Goal: Task Accomplishment & Management: Complete application form

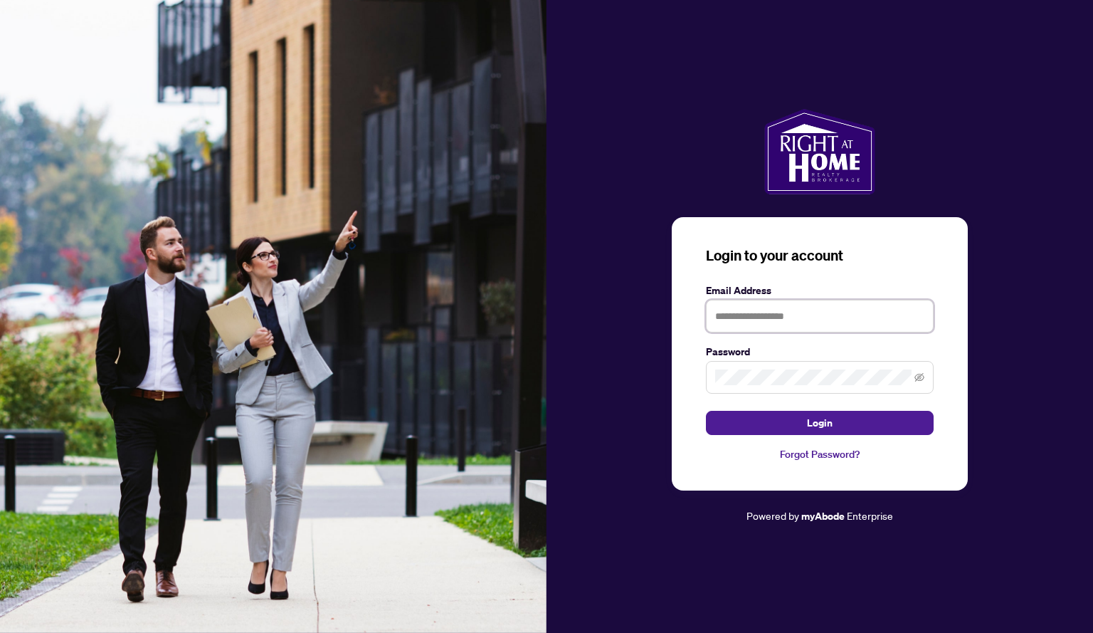
click at [783, 316] on input "text" at bounding box center [820, 316] width 228 height 33
type input "**********"
click at [706, 411] on button "Login" at bounding box center [820, 423] width 228 height 24
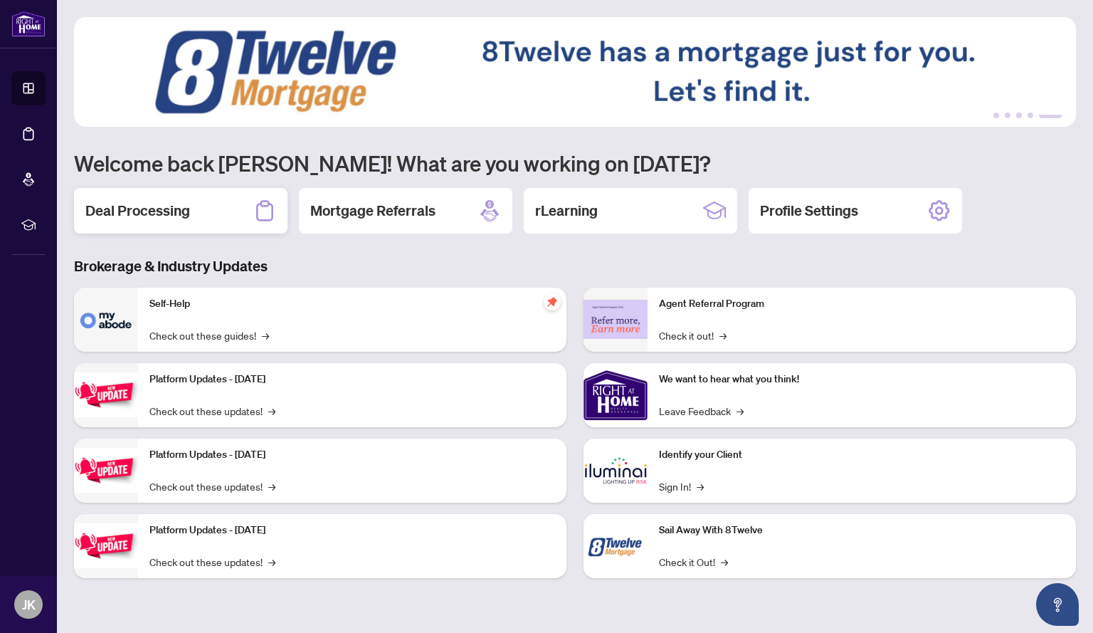
click at [182, 211] on h2 "Deal Processing" at bounding box center [137, 211] width 105 height 20
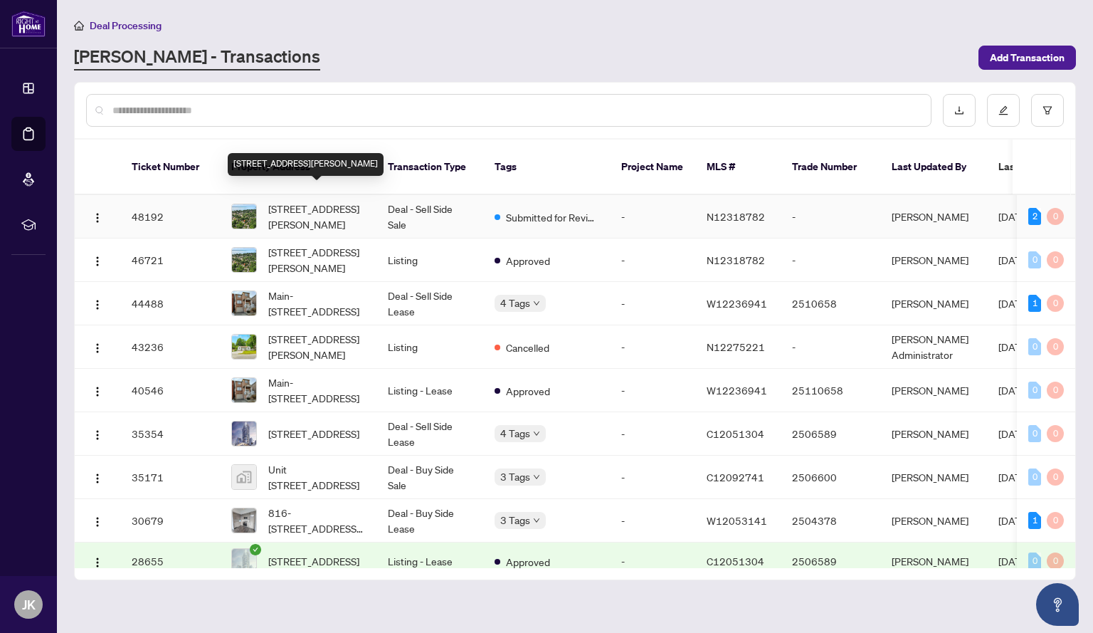
click at [345, 201] on span "[STREET_ADDRESS][PERSON_NAME]" at bounding box center [316, 216] width 97 height 31
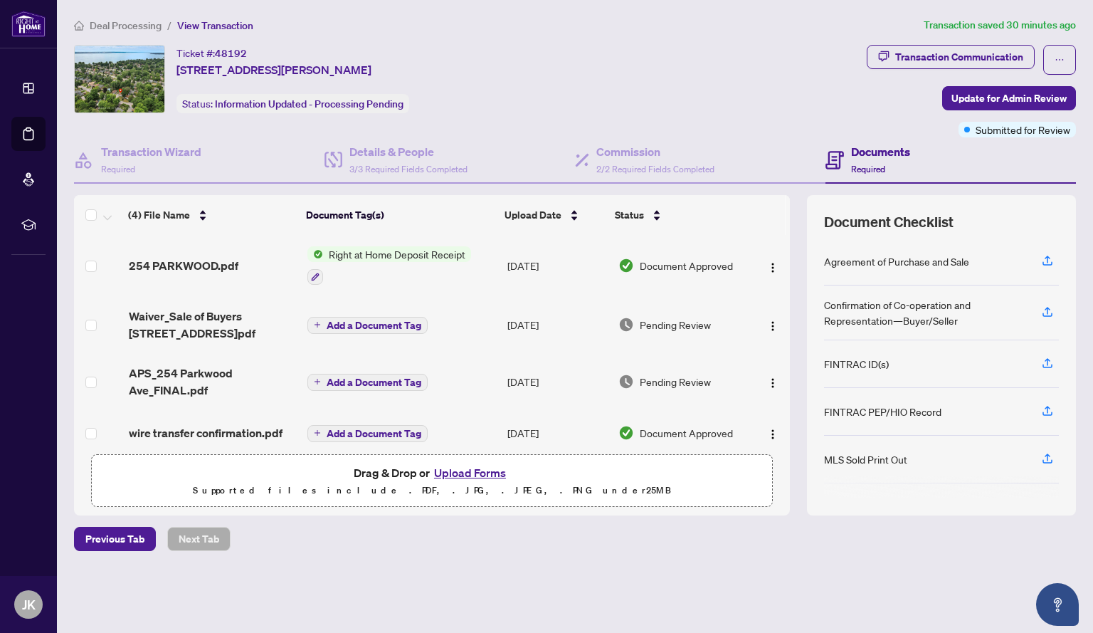
click at [393, 254] on span "Right at Home Deposit Receipt" at bounding box center [397, 254] width 148 height 16
click at [774, 266] on button "button" at bounding box center [772, 265] width 23 height 23
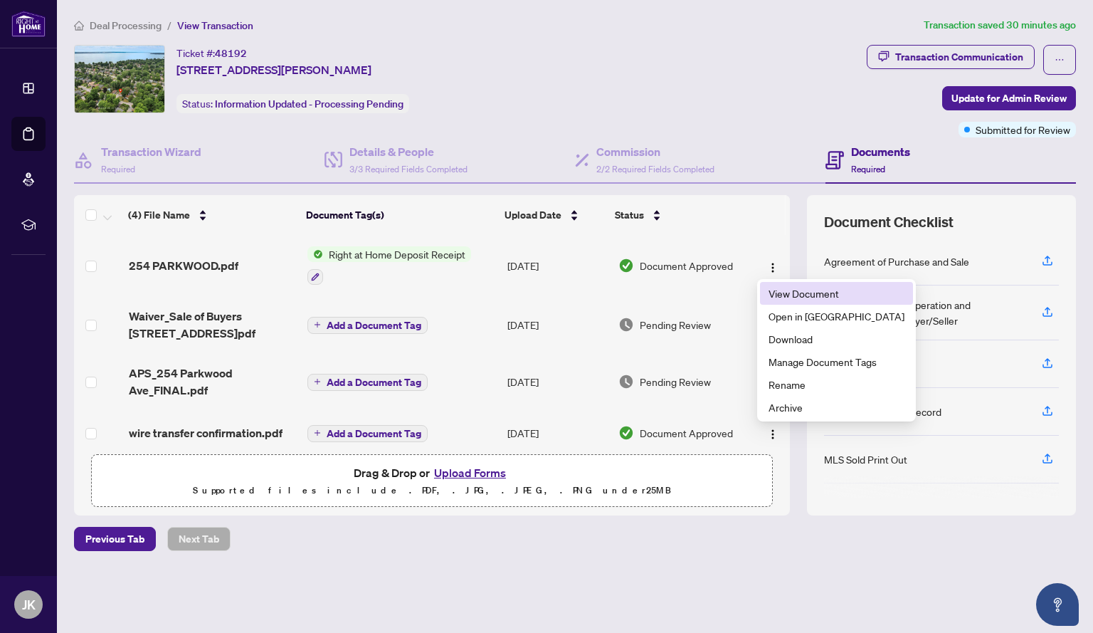
click at [786, 292] on span "View Document" at bounding box center [837, 293] width 136 height 16
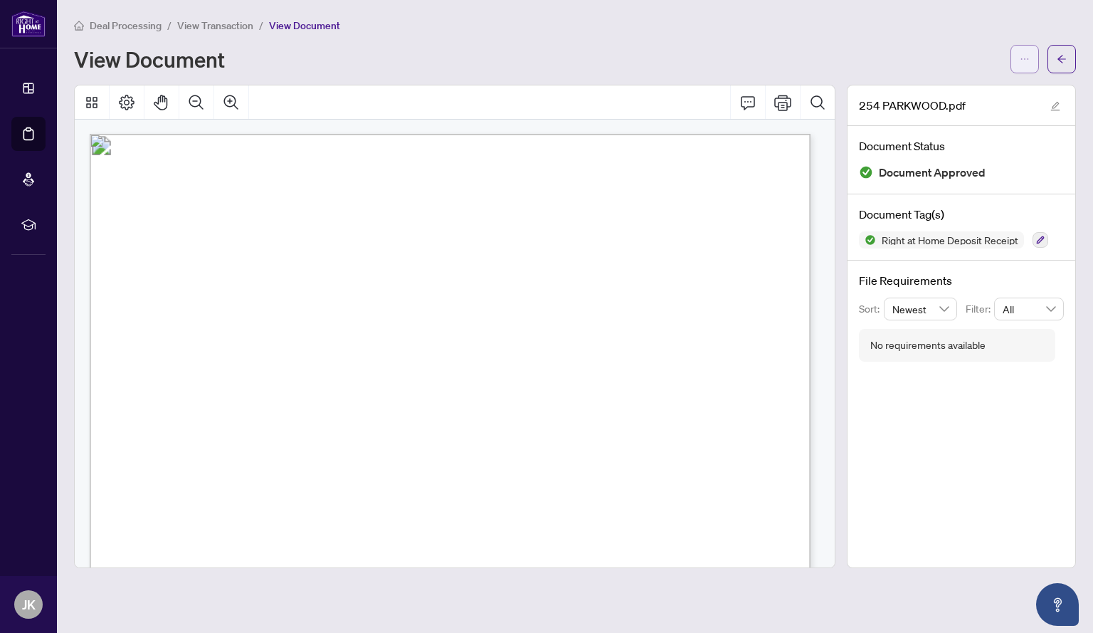
click at [1025, 64] on span "button" at bounding box center [1025, 59] width 10 height 23
click at [961, 86] on span "Download" at bounding box center [973, 90] width 108 height 16
click at [216, 23] on span "View Transaction" at bounding box center [215, 25] width 76 height 13
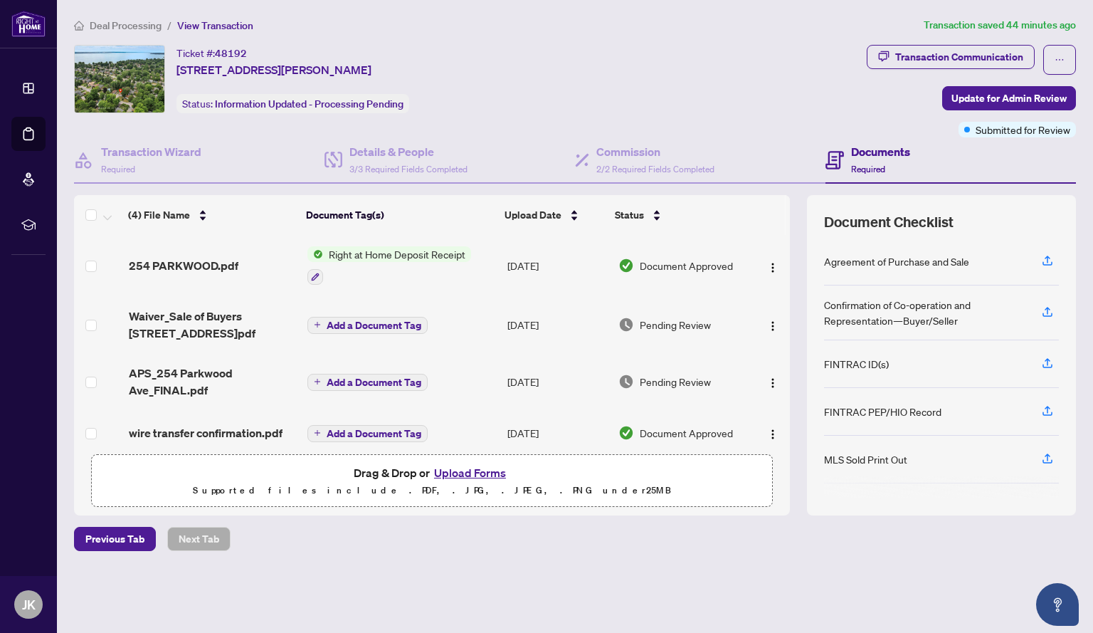
scroll to position [13, 0]
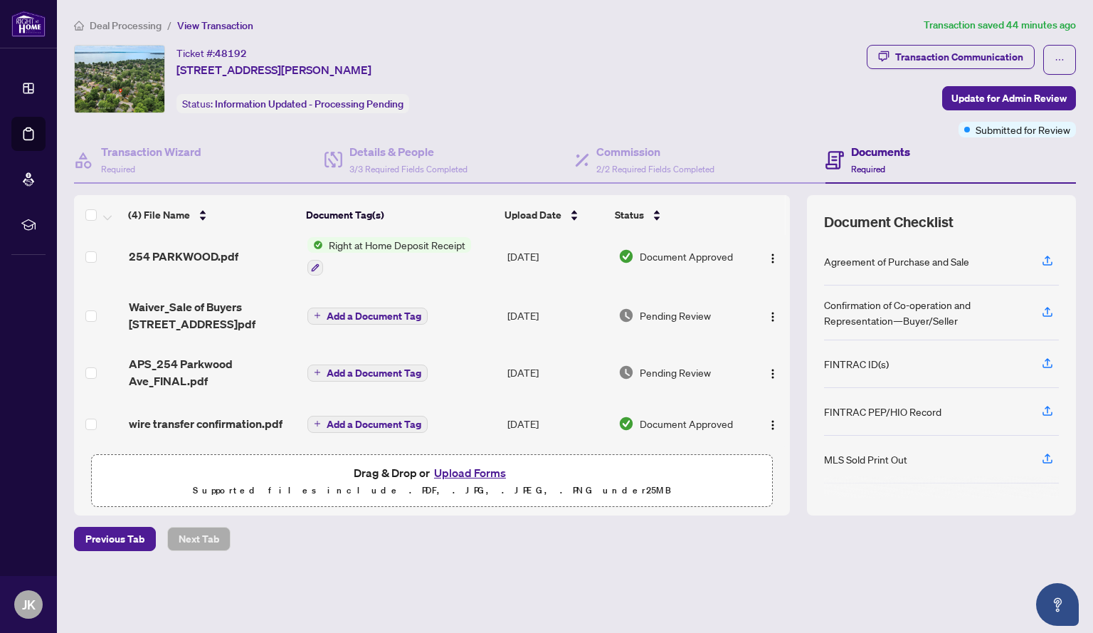
click at [867, 414] on div "FINTRAC PEP/HIO Record" at bounding box center [882, 411] width 117 height 16
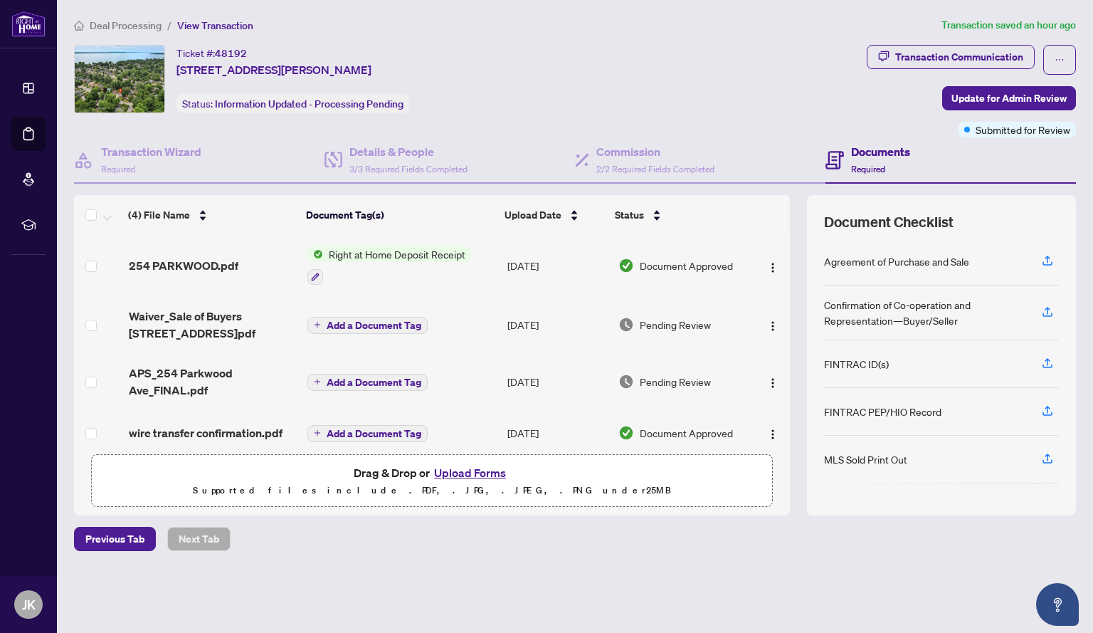
click at [471, 471] on button "Upload Forms" at bounding box center [470, 472] width 80 height 19
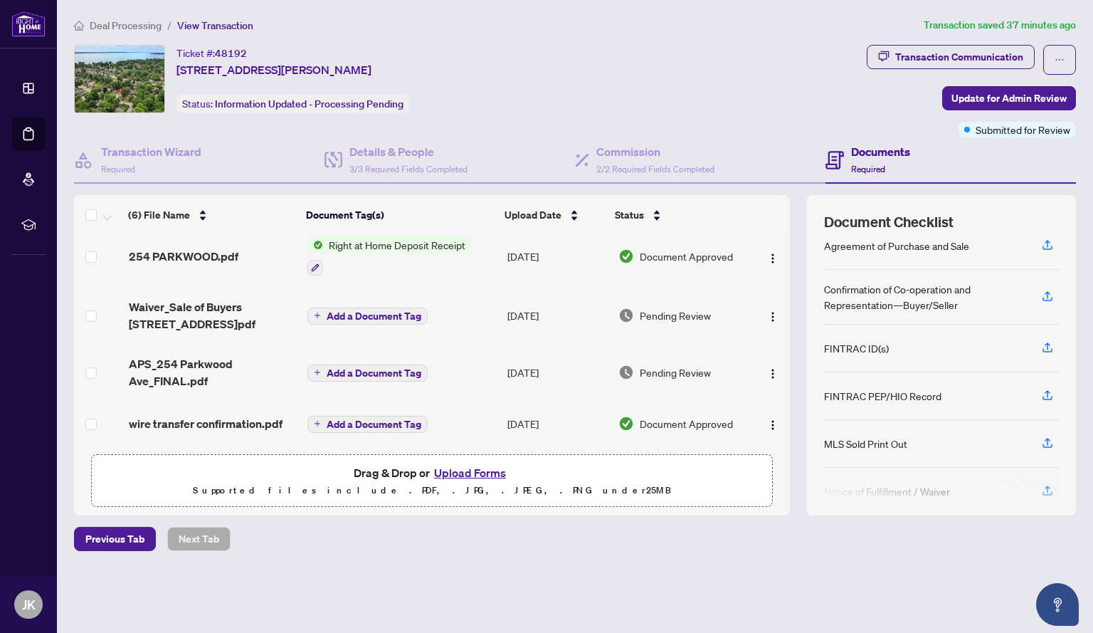
scroll to position [127, 0]
click at [473, 475] on button "Upload Forms" at bounding box center [470, 472] width 80 height 19
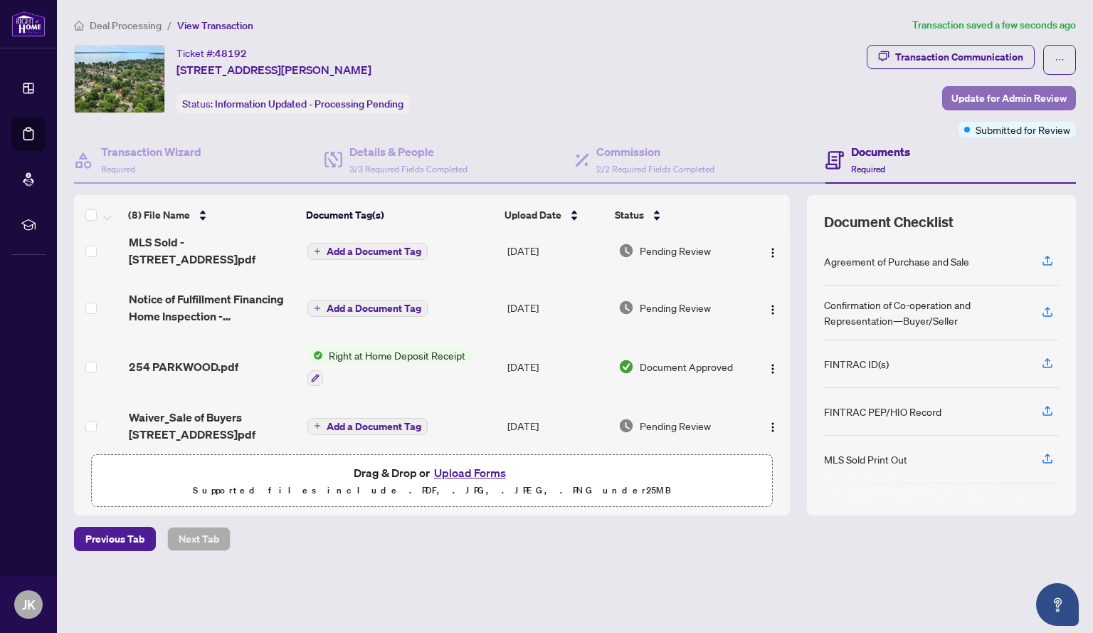
click at [985, 100] on span "Update for Admin Review" at bounding box center [1008, 98] width 115 height 23
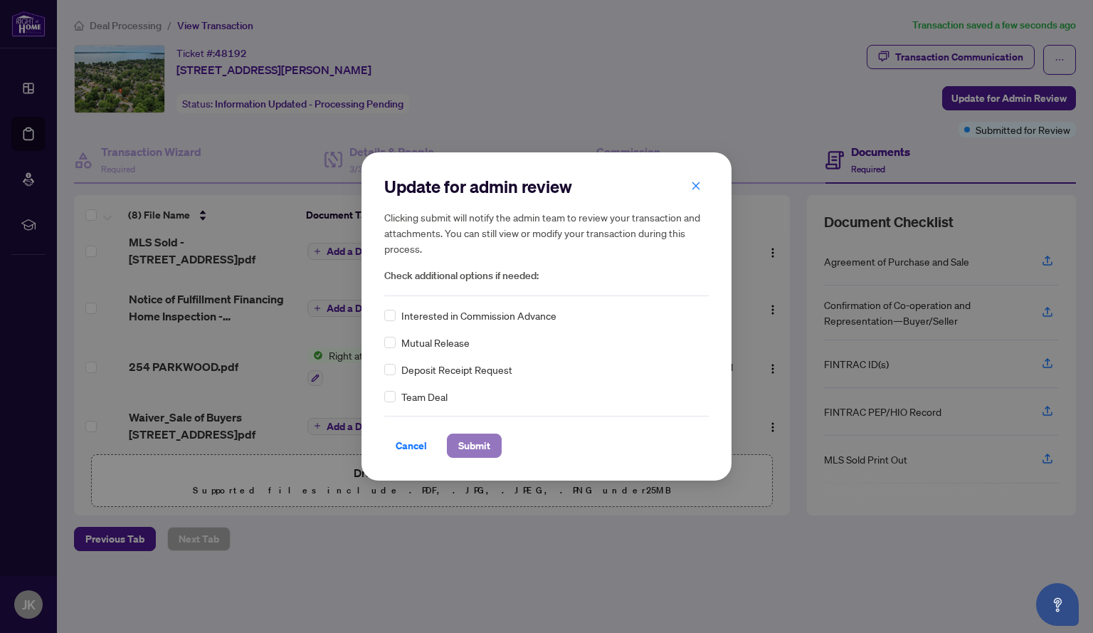
click at [482, 448] on span "Submit" at bounding box center [474, 445] width 32 height 23
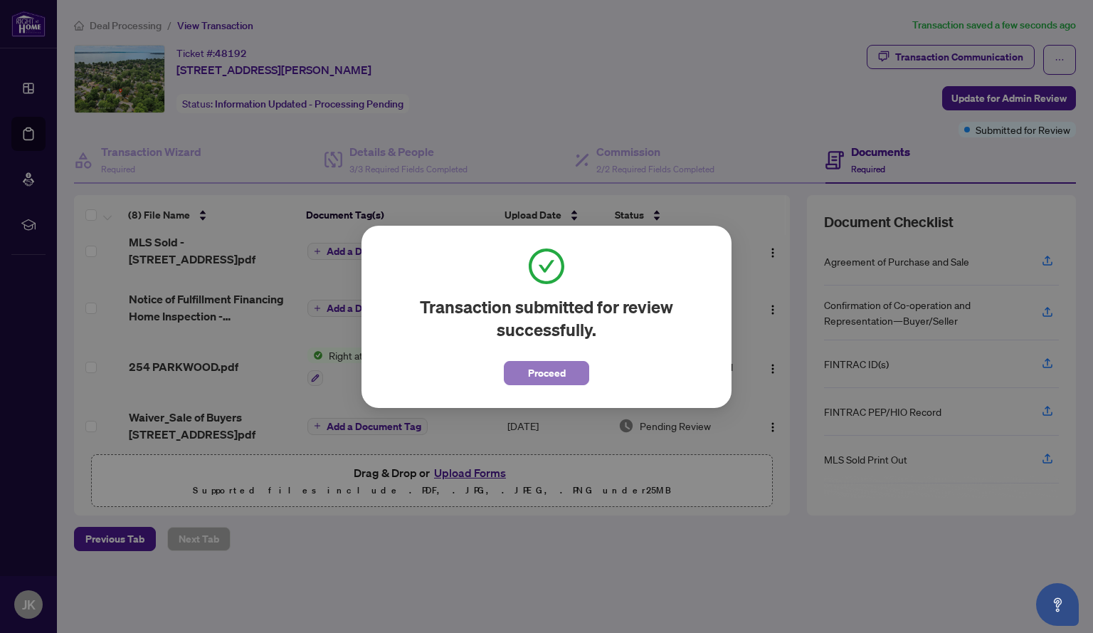
click at [528, 369] on span "Proceed" at bounding box center [547, 372] width 38 height 23
